Goal: Navigation & Orientation: Find specific page/section

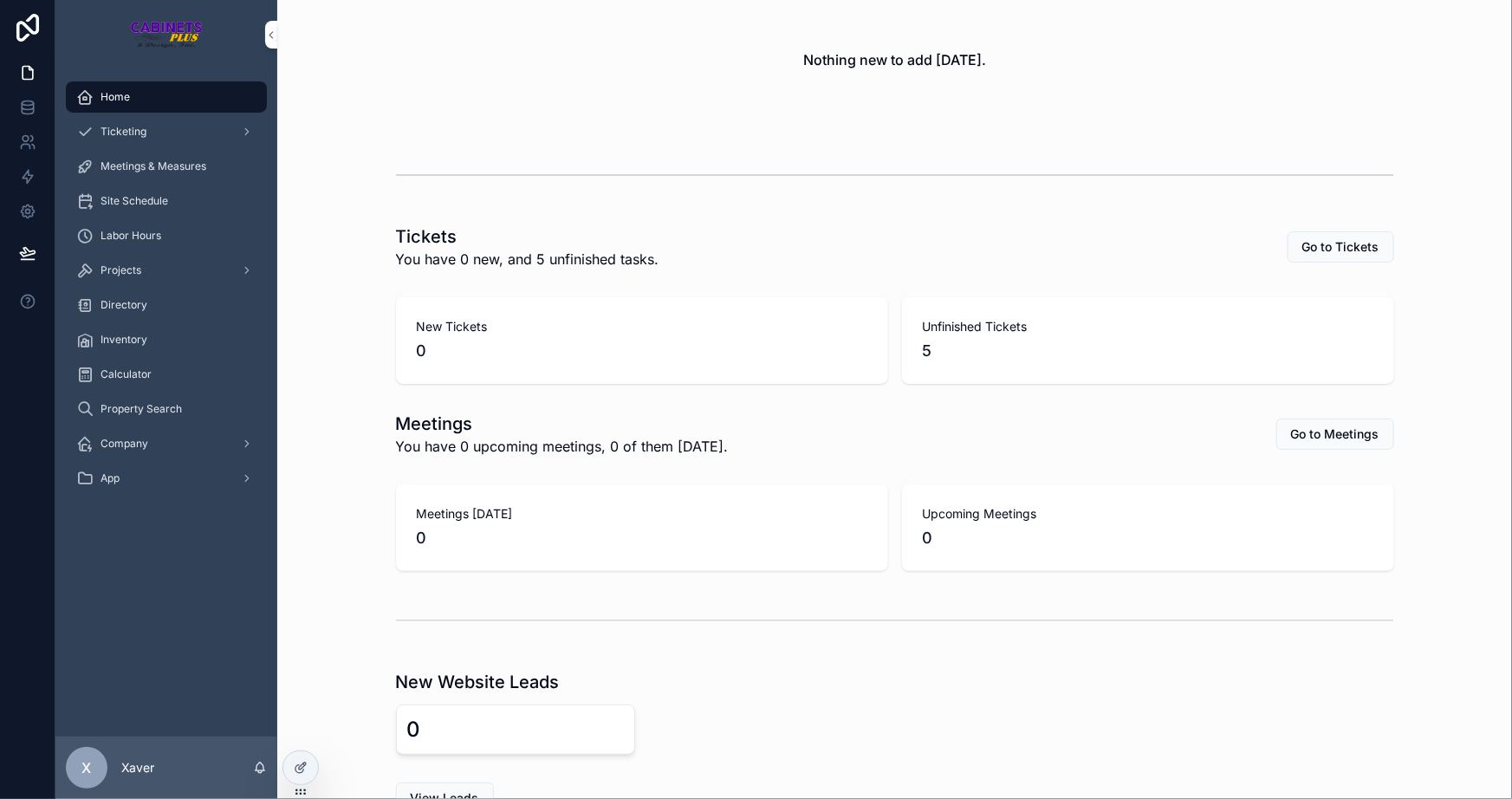
scroll to position [417, 0]
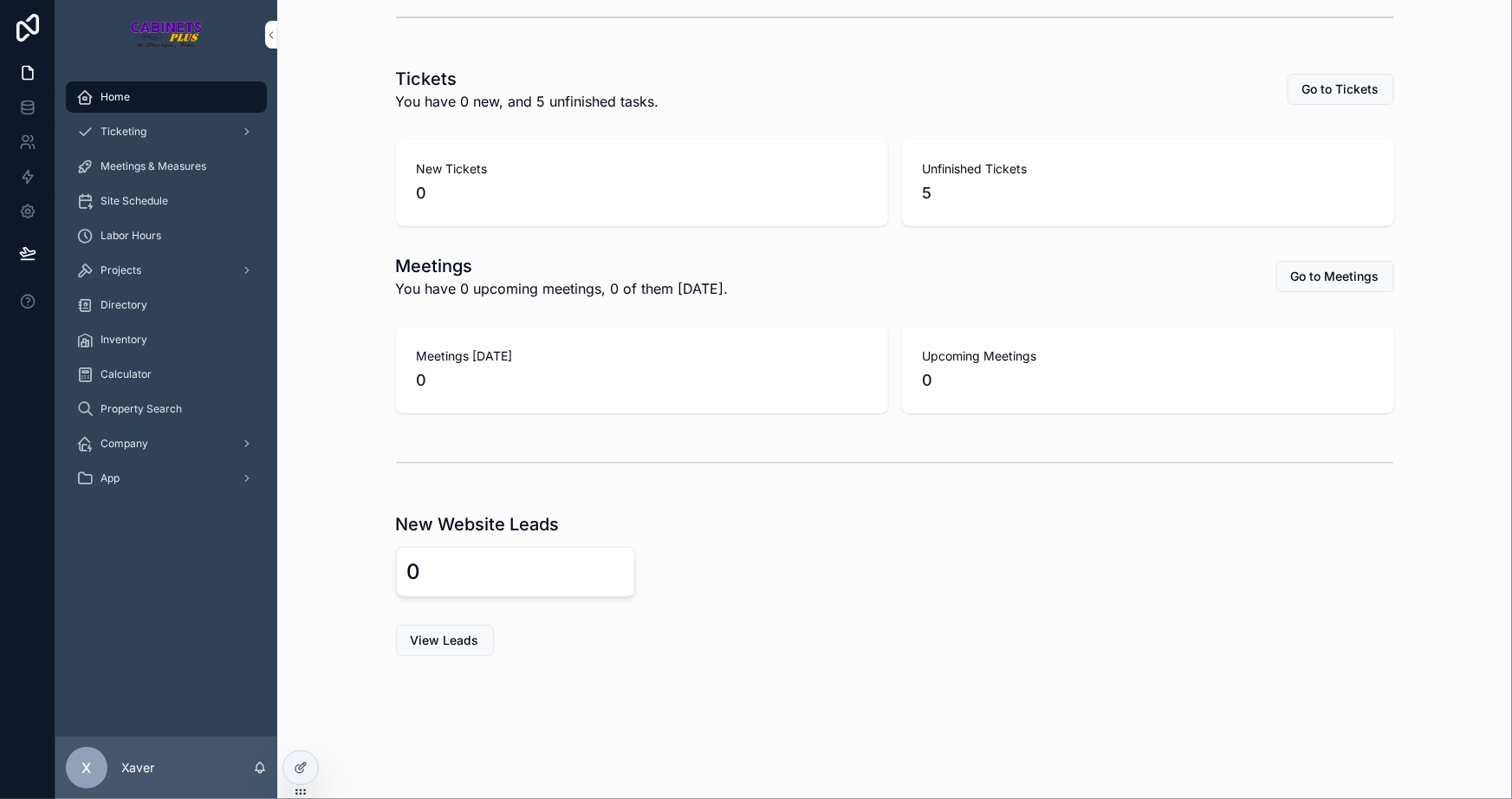
drag, startPoint x: 605, startPoint y: 659, endPoint x: 592, endPoint y: 663, distance: 13.6
click at [605, 658] on div "Company News Updates about events and changes Create New Nothing new to add [DA…" at bounding box center [895, 178] width 1235 height 1191
click at [177, 268] on div "Projects" at bounding box center [166, 270] width 180 height 28
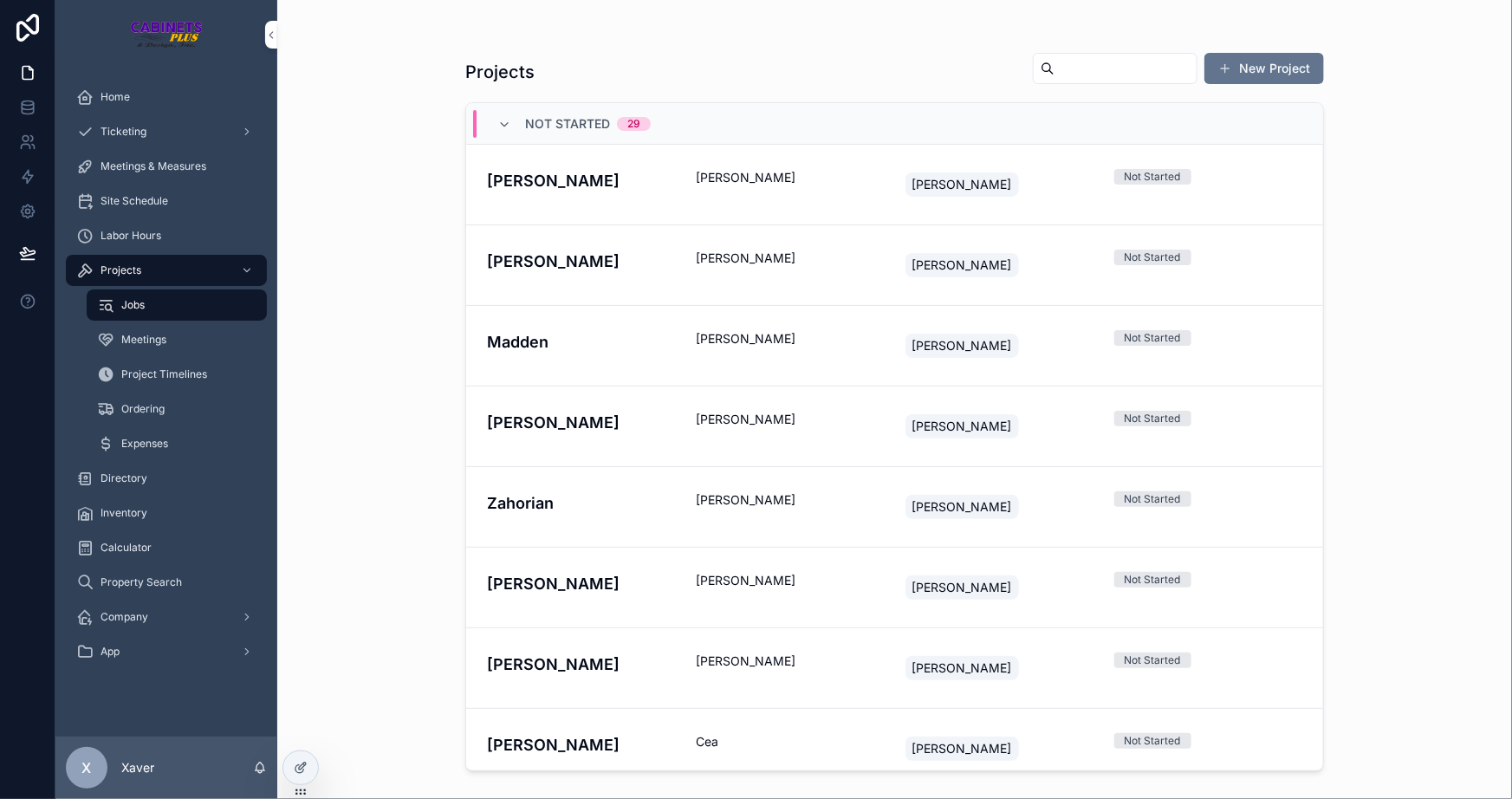
click at [331, 329] on div "Projects New Project Not Started 29 [PERSON_NAME] [PERSON_NAME] Not Started [PE…" at bounding box center [895, 399] width 1235 height 799
click at [565, 124] on span "Not Started" at bounding box center [568, 124] width 85 height 17
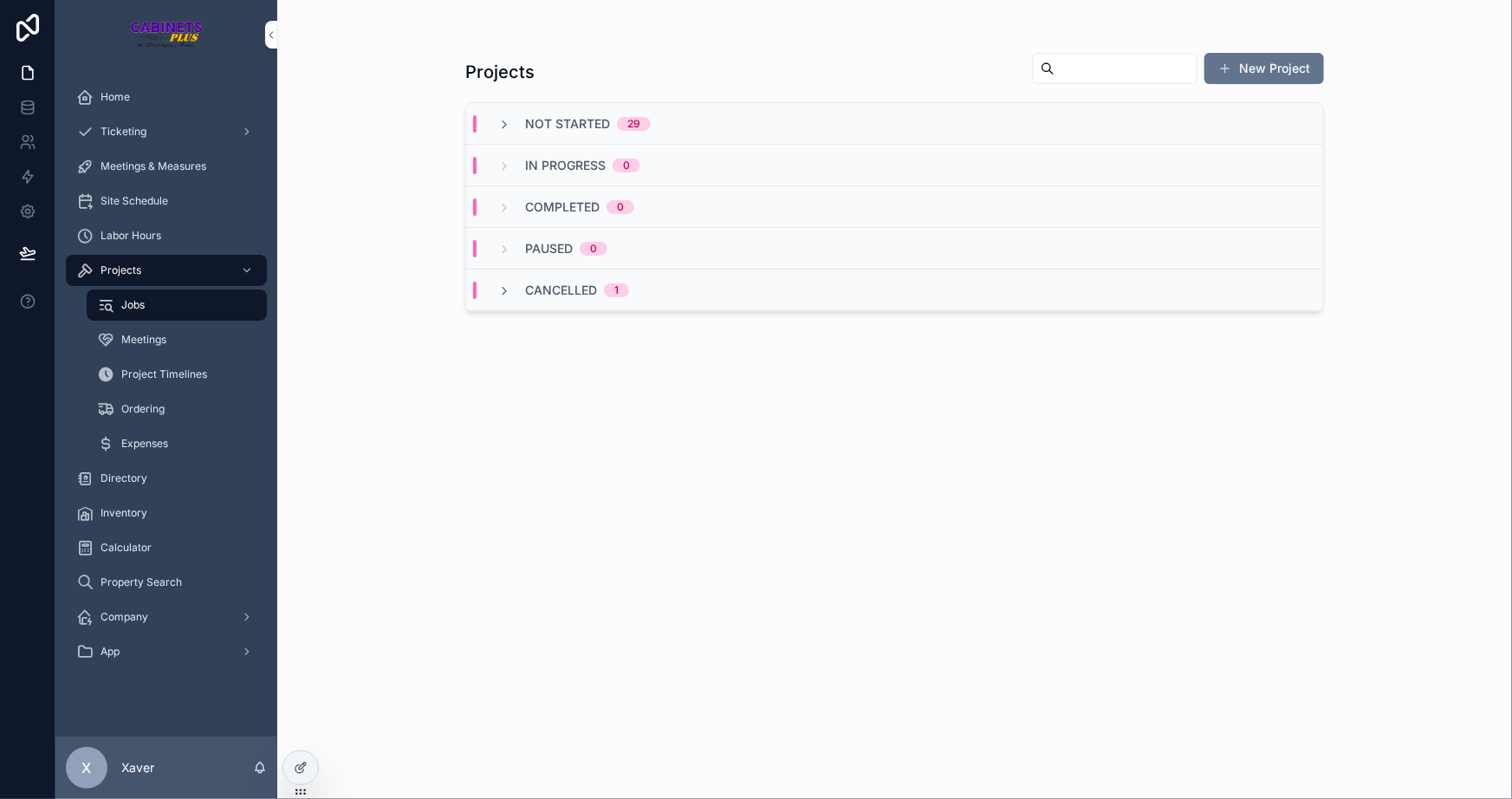
click at [559, 123] on span "Not Started" at bounding box center [568, 124] width 85 height 17
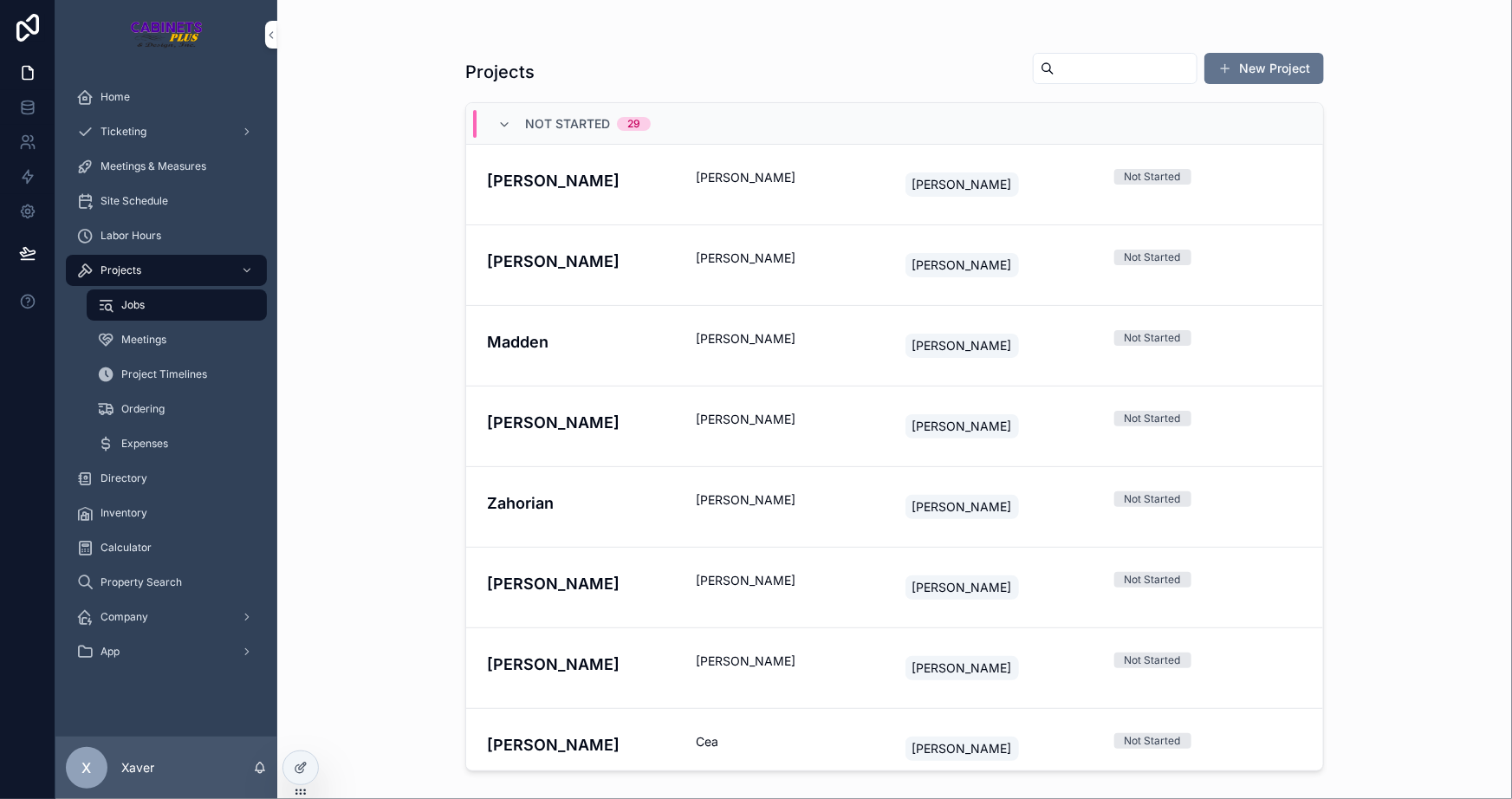
click at [365, 151] on div "Projects New Project Not Started 29 [PERSON_NAME] [PERSON_NAME] Not Started [PE…" at bounding box center [895, 399] width 1235 height 799
click at [378, 236] on div "Projects New Project Not Started 29 [PERSON_NAME] [PERSON_NAME] Not Started [PE…" at bounding box center [895, 399] width 1235 height 799
click at [122, 94] on span "Home" at bounding box center [115, 96] width 30 height 13
